Goal: Transaction & Acquisition: Purchase product/service

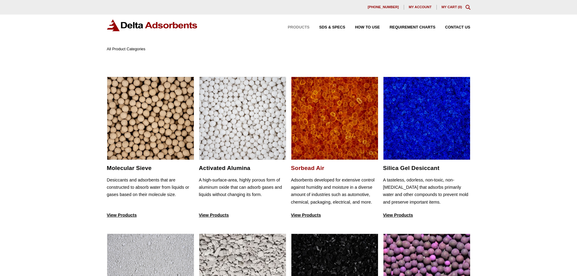
click at [316, 128] on img at bounding box center [334, 118] width 87 height 83
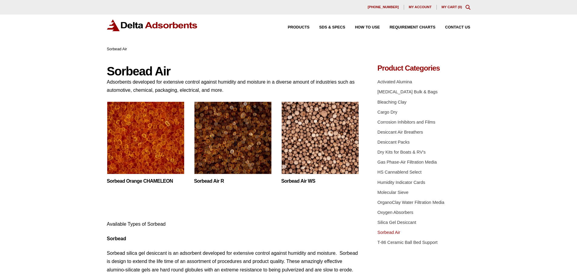
click at [150, 166] on img at bounding box center [146, 140] width 78 height 76
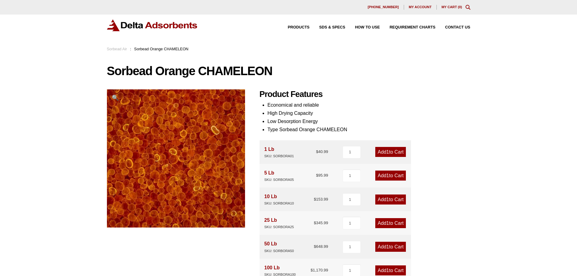
click at [387, 224] on span "1" at bounding box center [388, 223] width 3 height 5
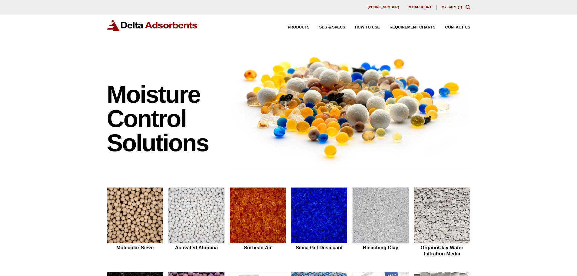
click at [451, 9] on div "630-980-5205 My account My Cart ( 1 )" at bounding box center [289, 7] width 364 height 5
click at [452, 3] on div "630-980-5205 My account My Cart ( 1 )" at bounding box center [288, 7] width 577 height 15
click at [454, 8] on link "My Cart ( 1 )" at bounding box center [452, 7] width 21 height 4
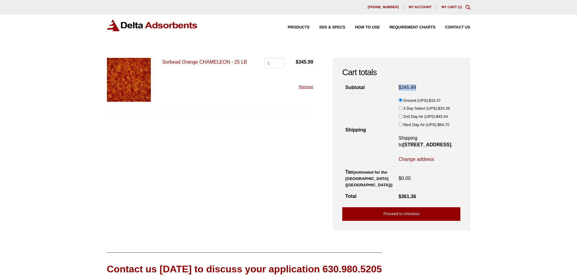
drag, startPoint x: 405, startPoint y: 85, endPoint x: 387, endPoint y: 87, distance: 18.0
click at [396, 87] on td "$ 345.99" at bounding box center [428, 88] width 65 height 12
click at [399, 87] on span "$" at bounding box center [400, 87] width 3 height 5
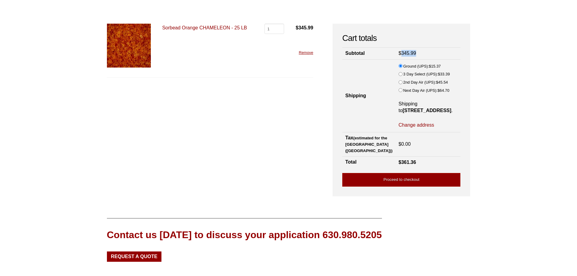
scroll to position [61, 0]
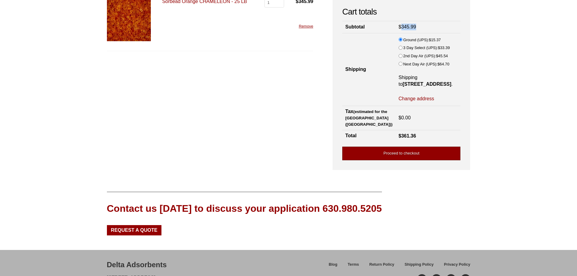
click at [396, 160] on link "Proceed to checkout" at bounding box center [401, 154] width 118 height 14
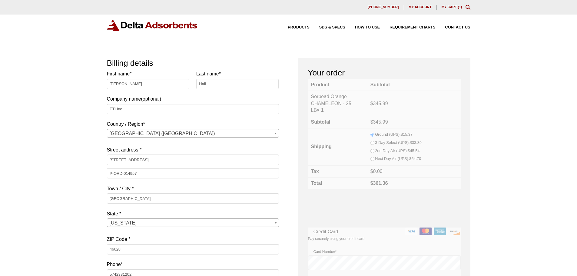
select select "IN"
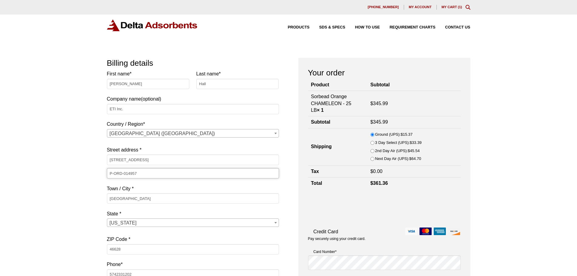
click at [165, 173] on input "P-ORD-014957" at bounding box center [193, 173] width 172 height 10
click at [157, 176] on input "P-ORD-014957" at bounding box center [193, 173] width 172 height 10
paste input "9"
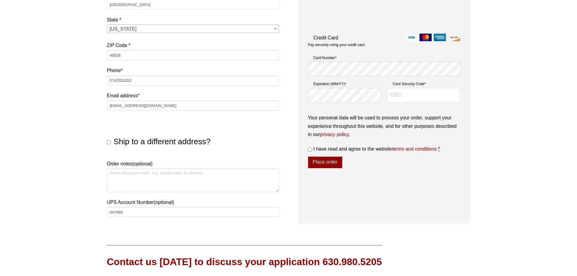
scroll to position [212, 0]
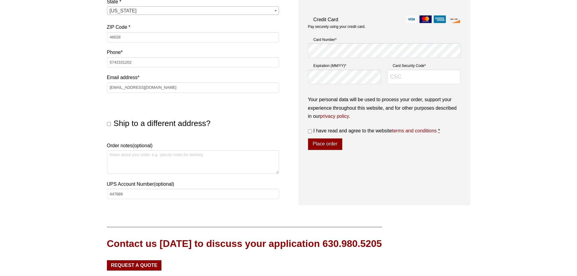
type input "P-ORD-014997"
click at [146, 157] on textarea "Order notes (optional)" at bounding box center [193, 162] width 172 height 24
type textarea "u"
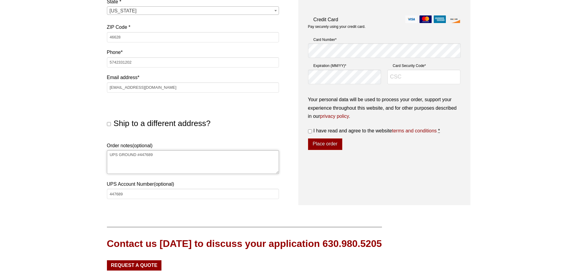
type textarea "UPS GROUND #447689"
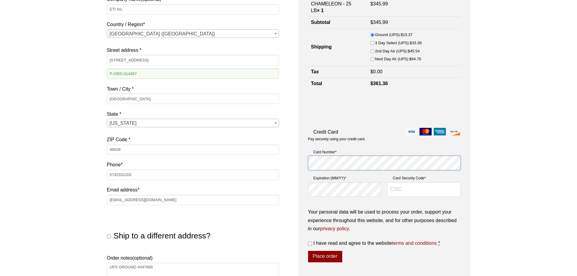
scroll to position [91, 0]
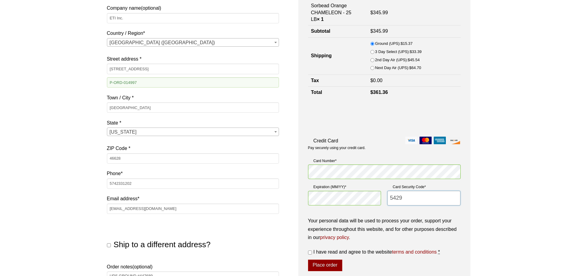
type input "5429"
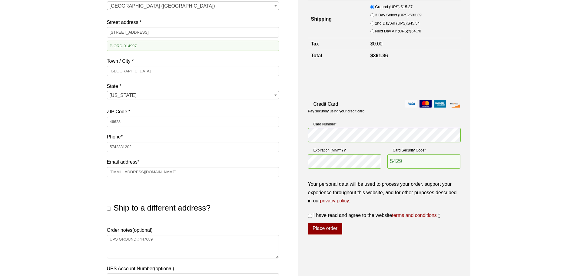
scroll to position [182, 0]
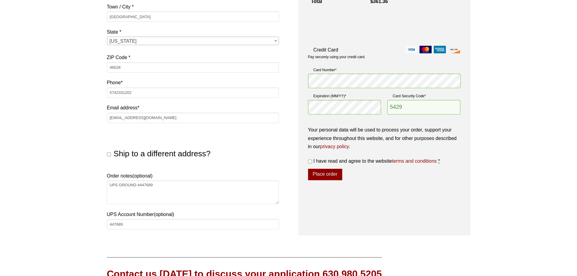
click at [312, 160] on label "I have read and agree to the website terms and conditions *" at bounding box center [384, 161] width 153 height 8
click at [312, 160] on input "I have read and agree to the website terms and conditions *" at bounding box center [310, 162] width 4 height 4
checkbox input "true"
click at [328, 177] on button "Place order" at bounding box center [325, 175] width 34 height 12
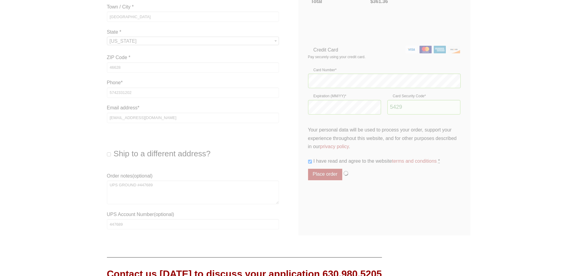
type button "Place order"
